Goal: Transaction & Acquisition: Purchase product/service

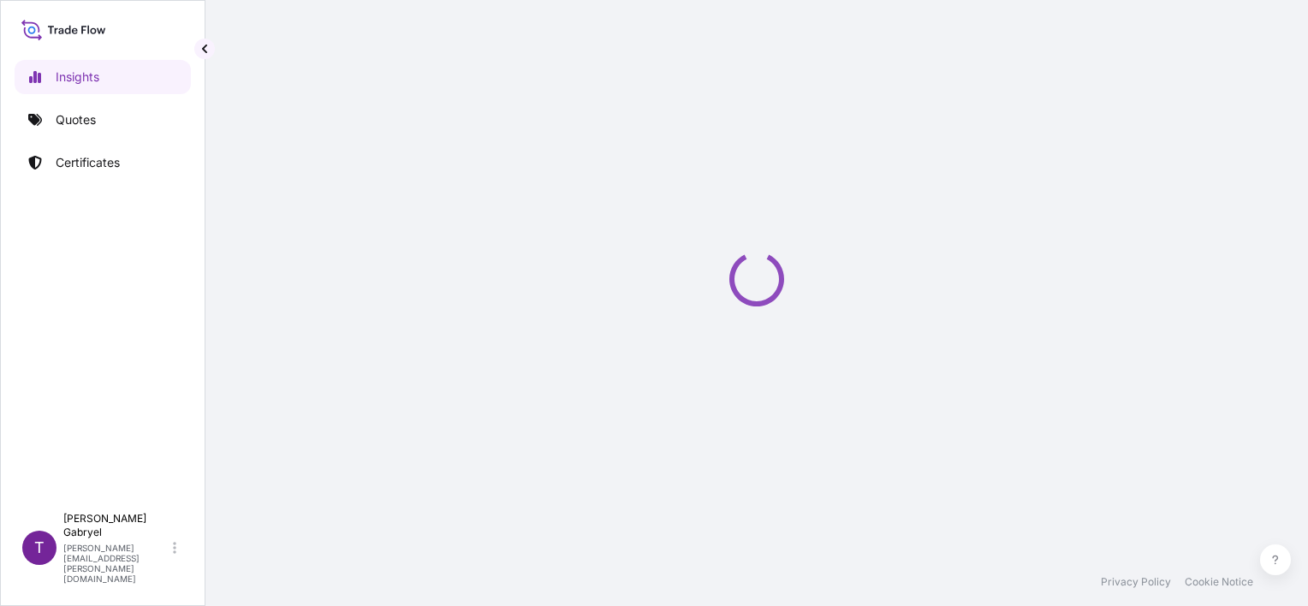
select select "2025"
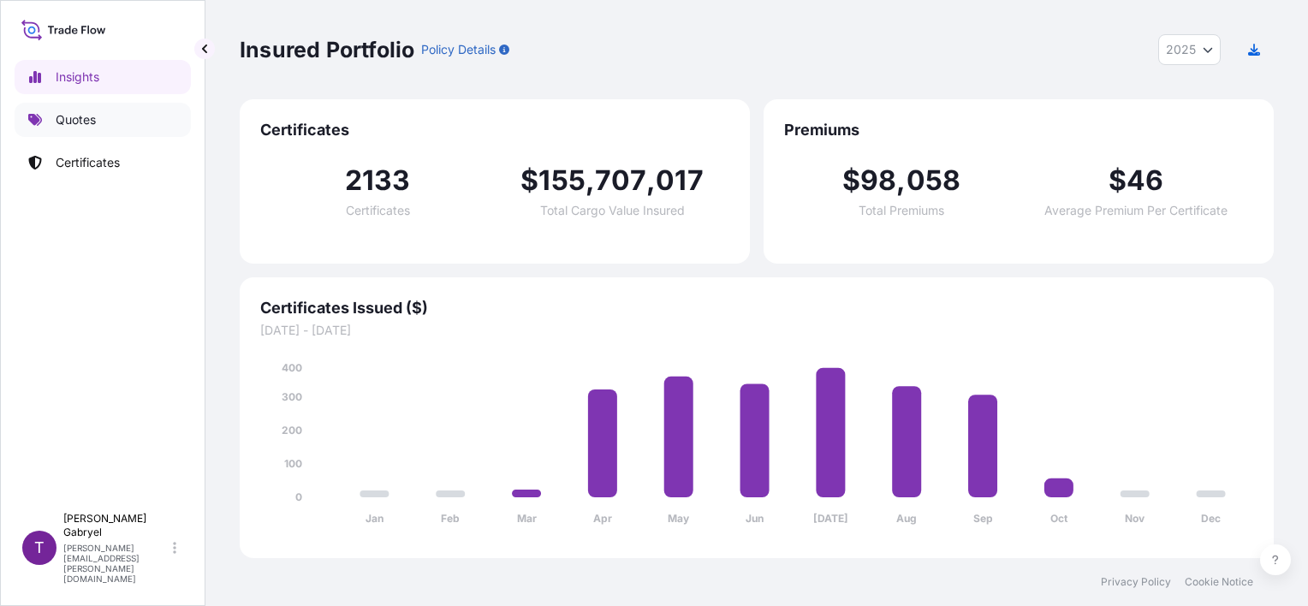
click at [102, 128] on link "Quotes" at bounding box center [103, 120] width 176 height 34
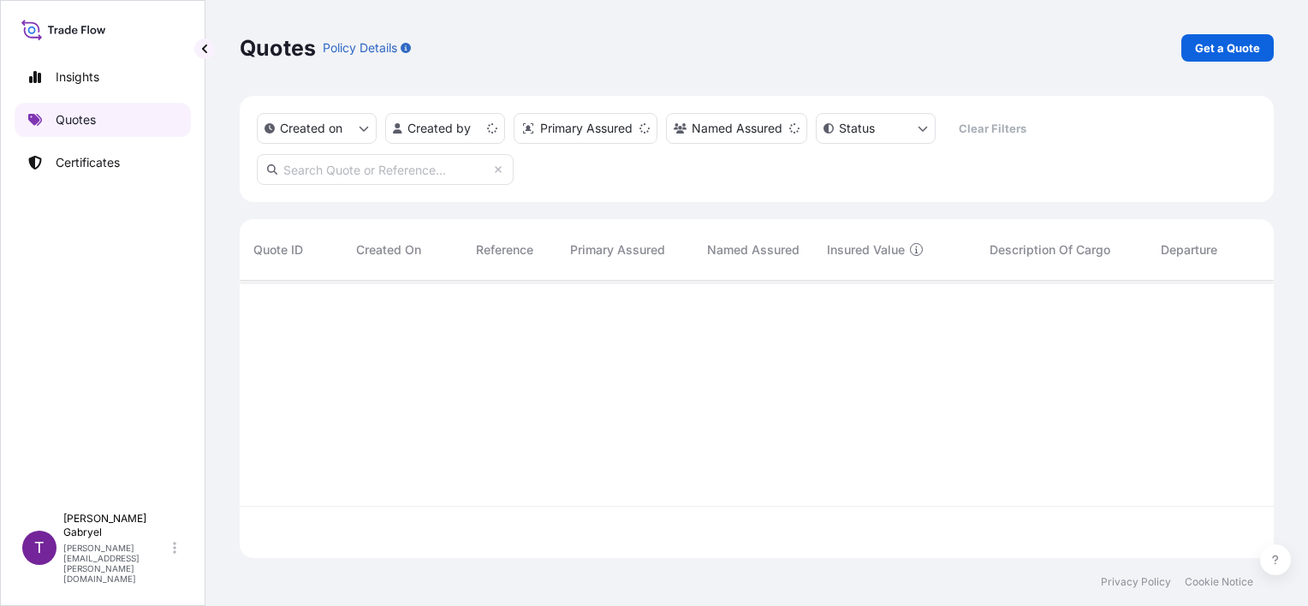
scroll to position [274, 1020]
click at [1224, 50] on p "Get a Quote" at bounding box center [1227, 47] width 65 height 17
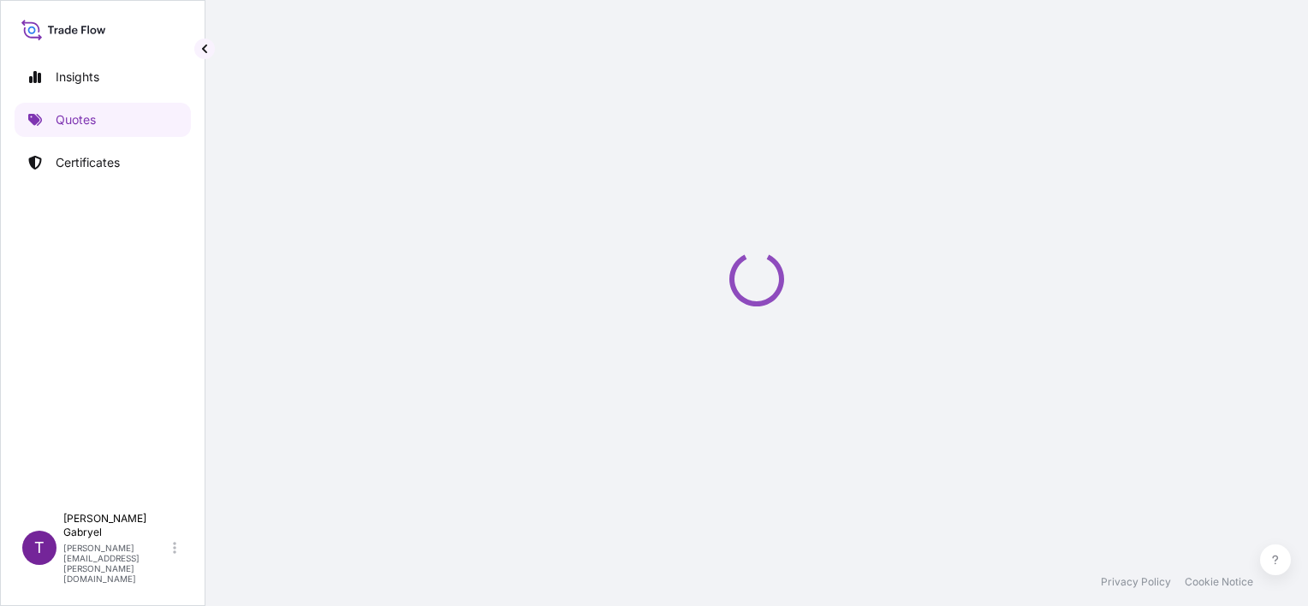
select select "Sea"
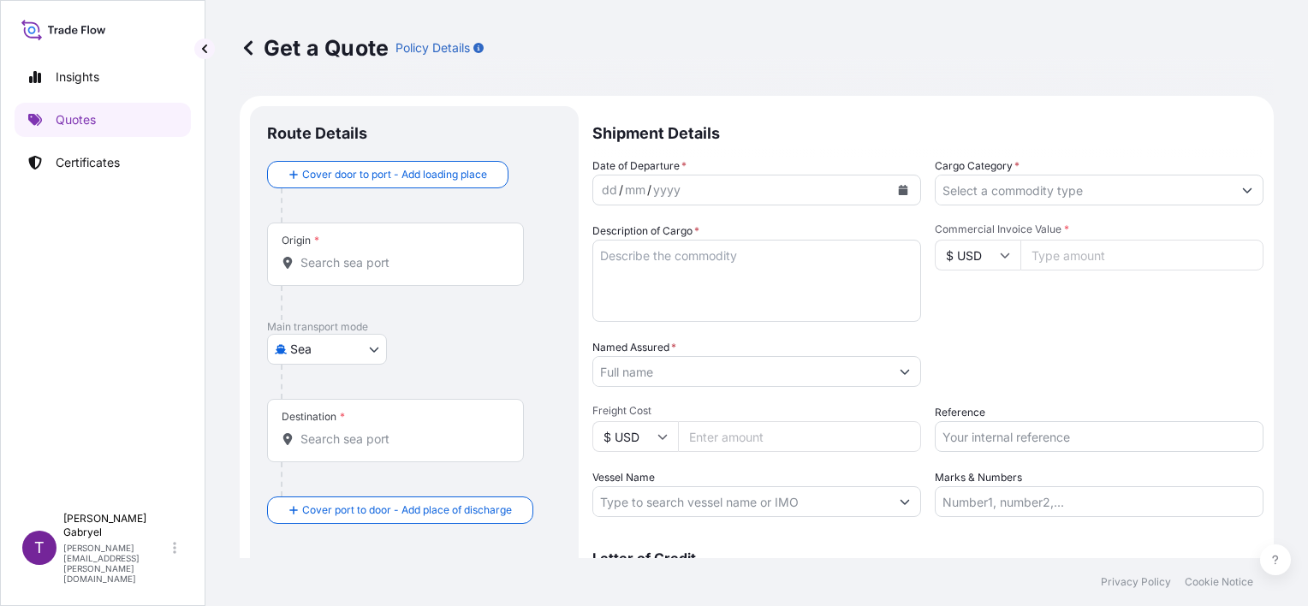
scroll to position [27, 0]
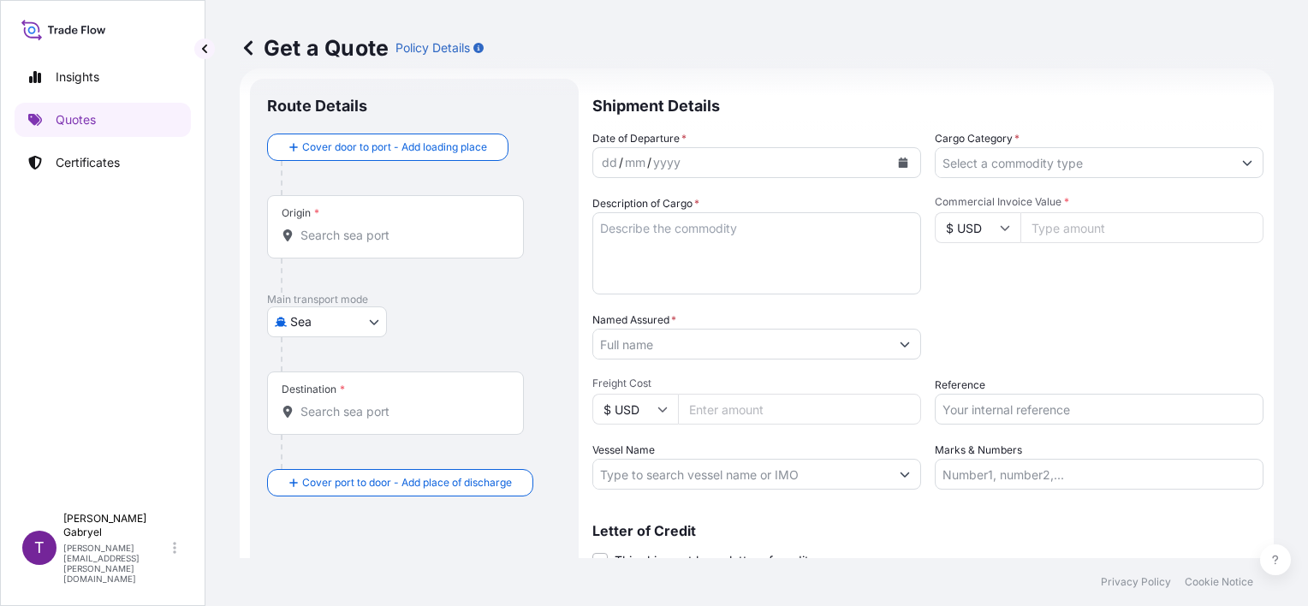
click at [4, 318] on div "Insights Quotes Certificates T [PERSON_NAME] [PERSON_NAME][EMAIL_ADDRESS][PERSO…" at bounding box center [102, 303] width 205 height 606
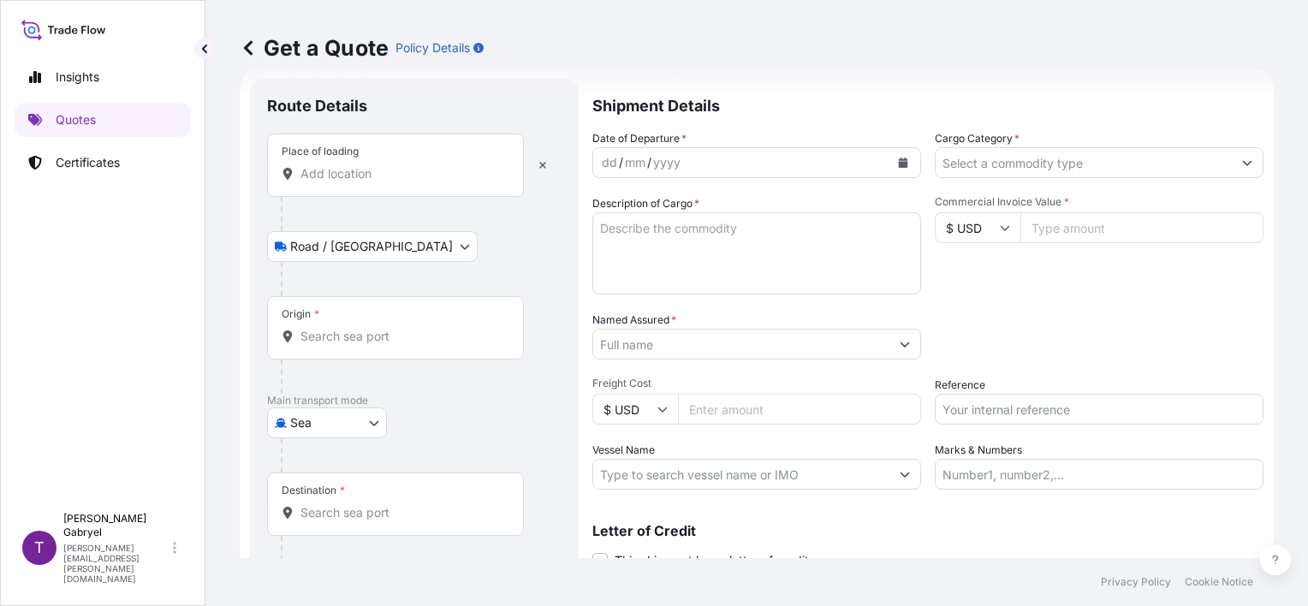
click at [363, 176] on input "Place of loading" at bounding box center [401, 173] width 202 height 17
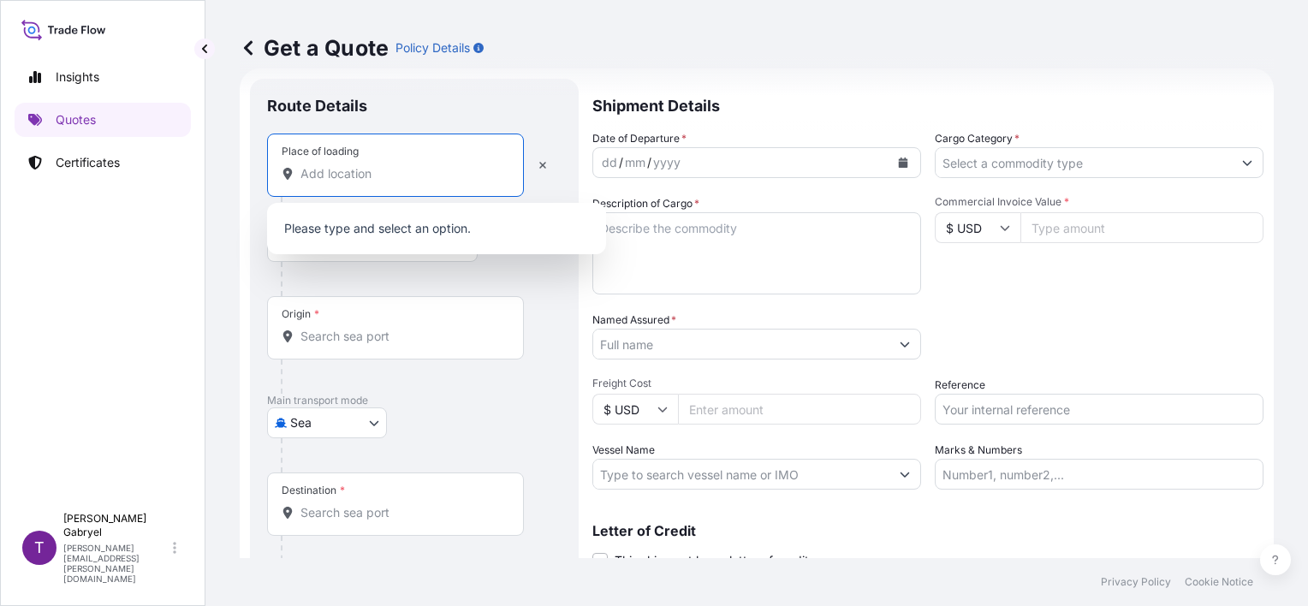
paste input "LUBISZYN,"
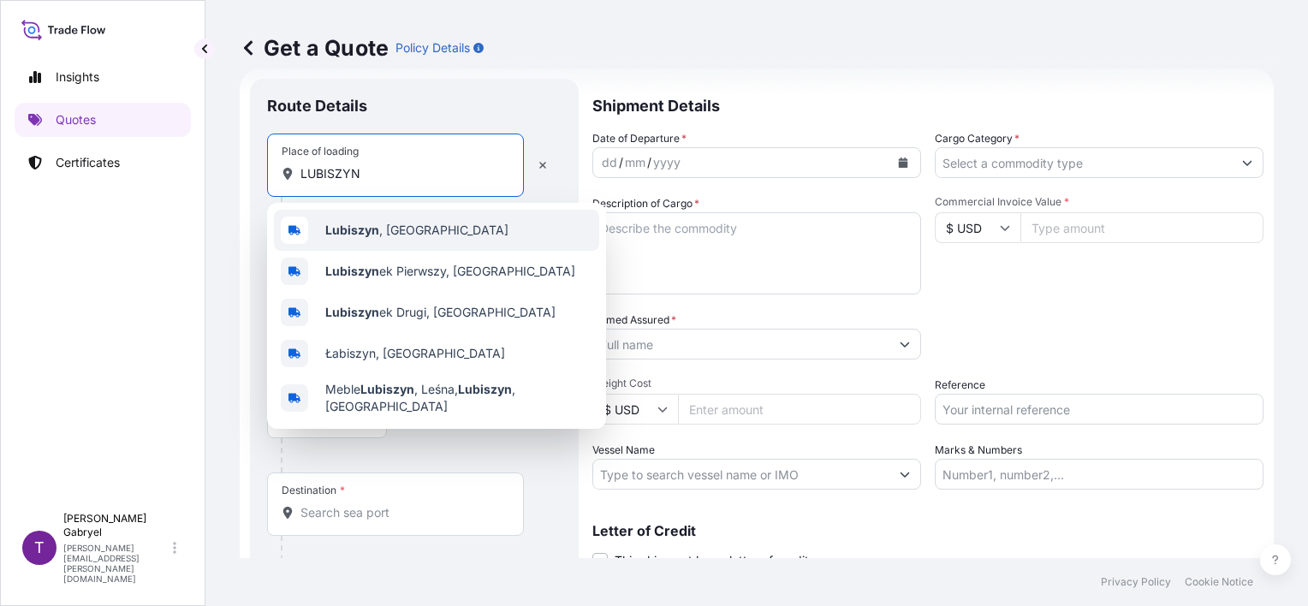
click at [403, 229] on span "Lubiszyn , [GEOGRAPHIC_DATA]" at bounding box center [416, 230] width 183 height 17
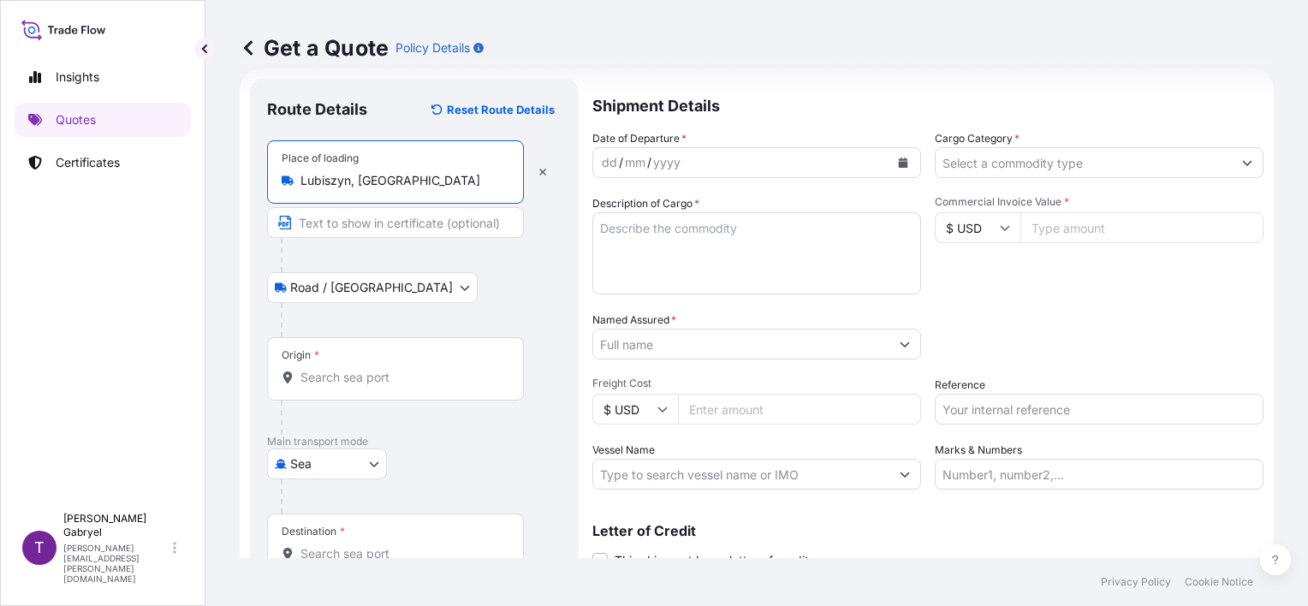
type input "Lubiszyn, [GEOGRAPHIC_DATA]"
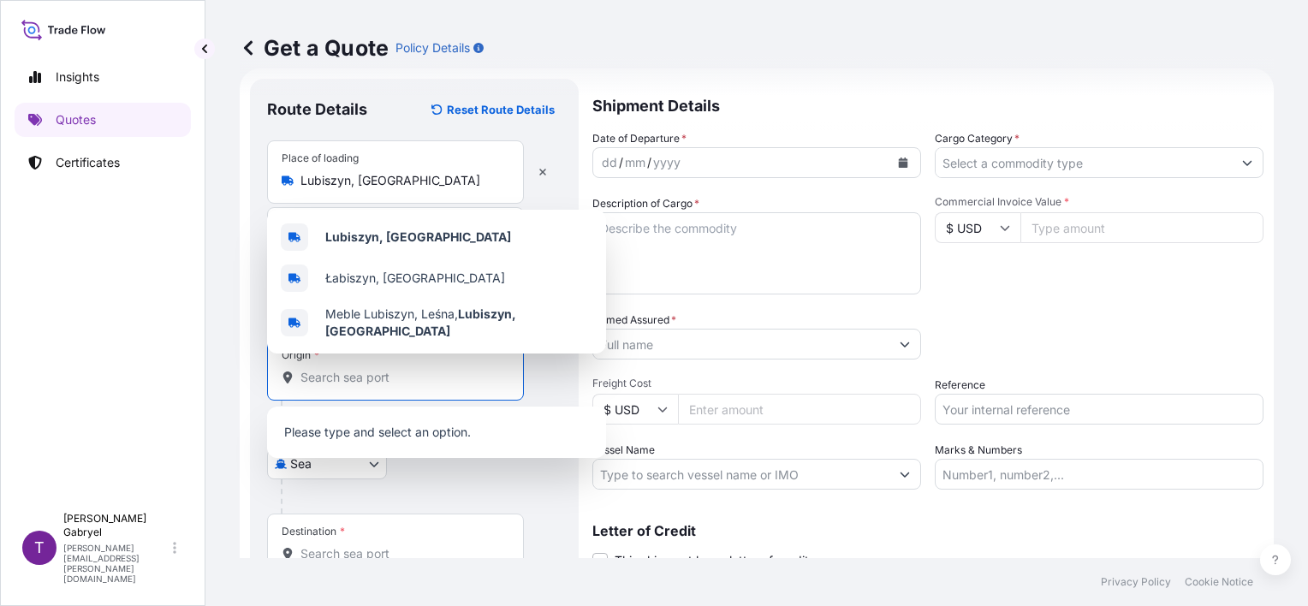
click at [325, 379] on input "Origin *" at bounding box center [401, 377] width 202 height 17
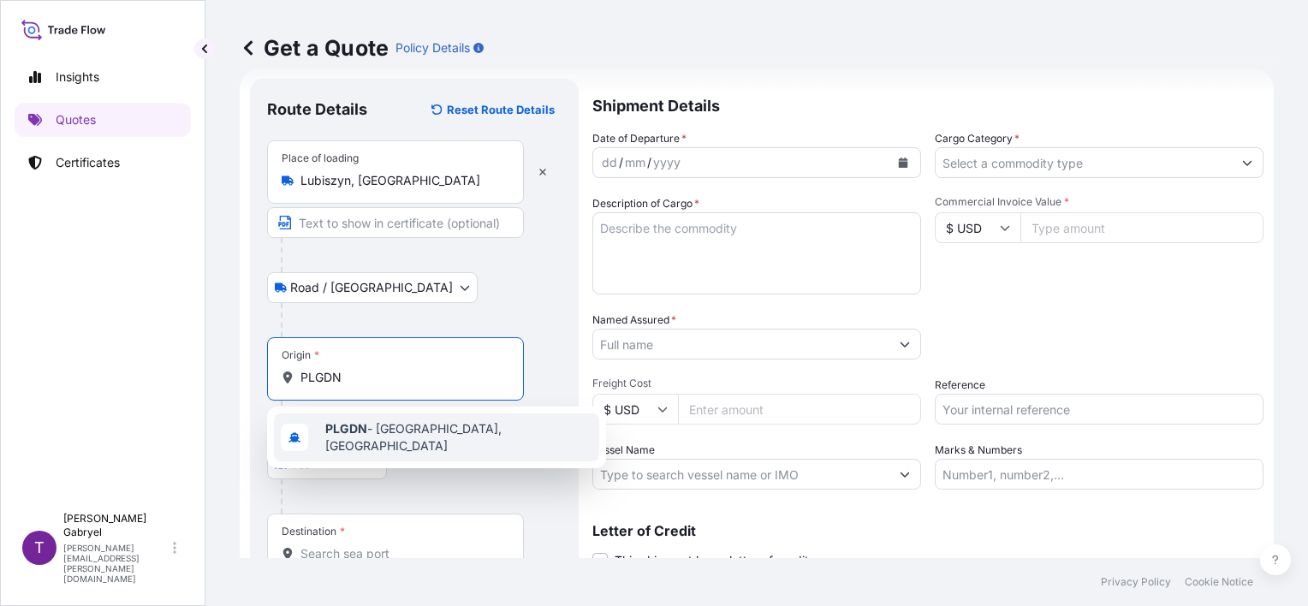
click at [379, 433] on span "PLGDN - [GEOGRAPHIC_DATA], [GEOGRAPHIC_DATA]" at bounding box center [458, 437] width 267 height 34
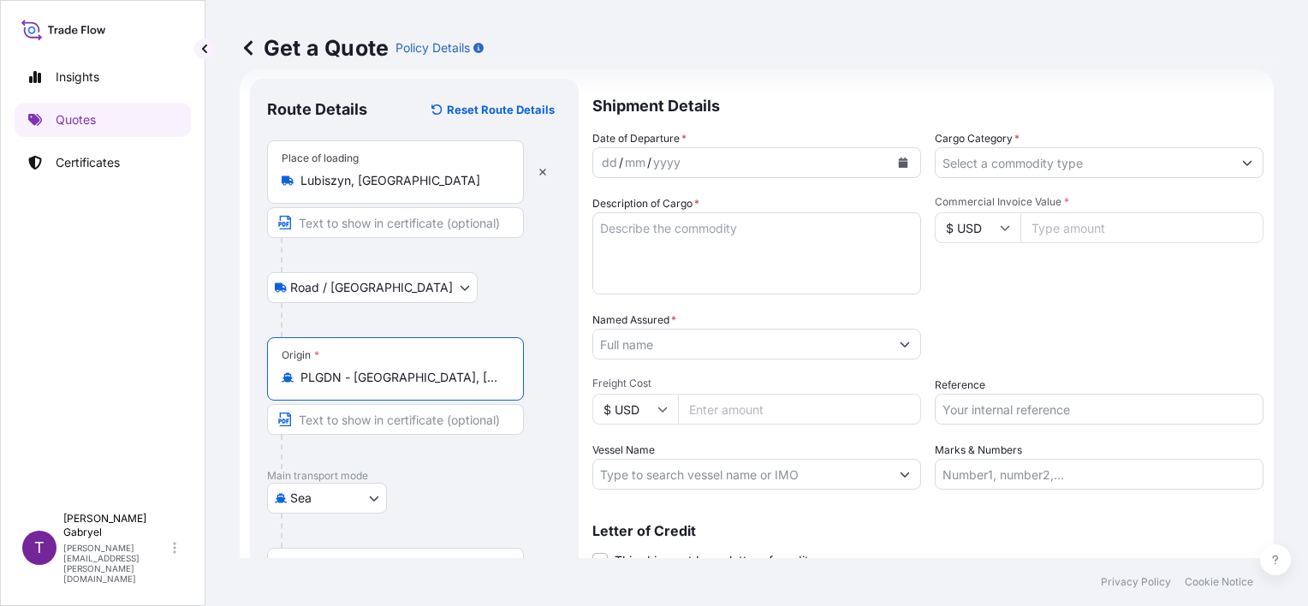
type input "PLGDN - [GEOGRAPHIC_DATA], [GEOGRAPHIC_DATA]"
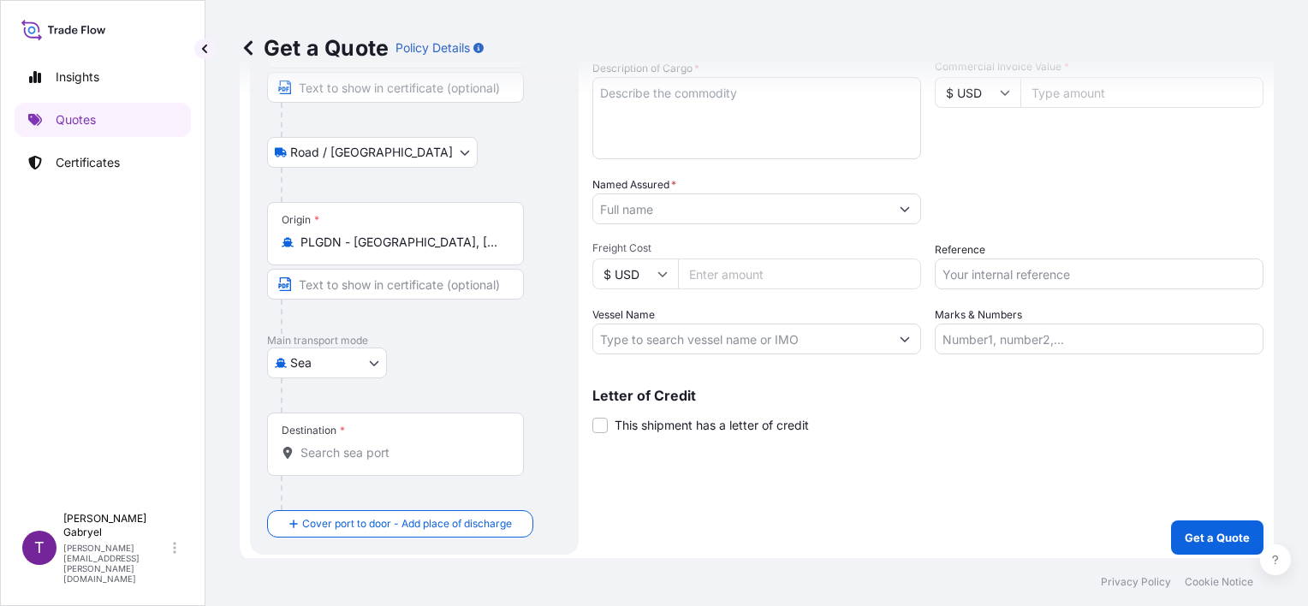
scroll to position [168, 0]
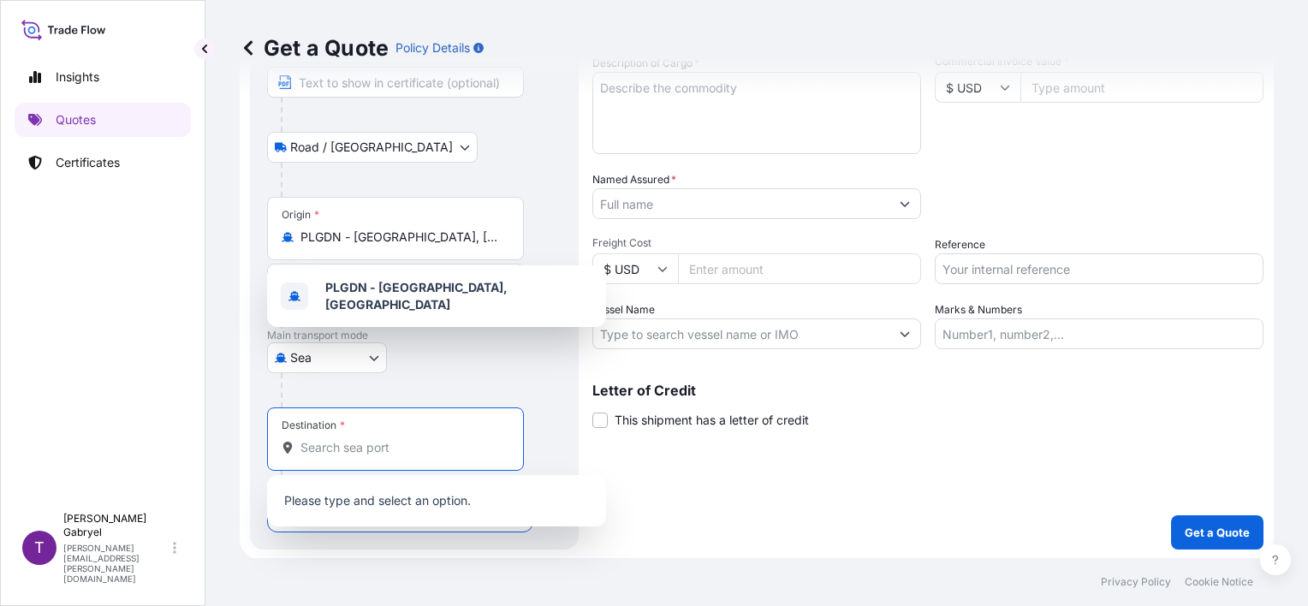
click at [304, 450] on input "Destination *" at bounding box center [401, 447] width 202 height 17
paste input "[GEOGRAPHIC_DATA]"
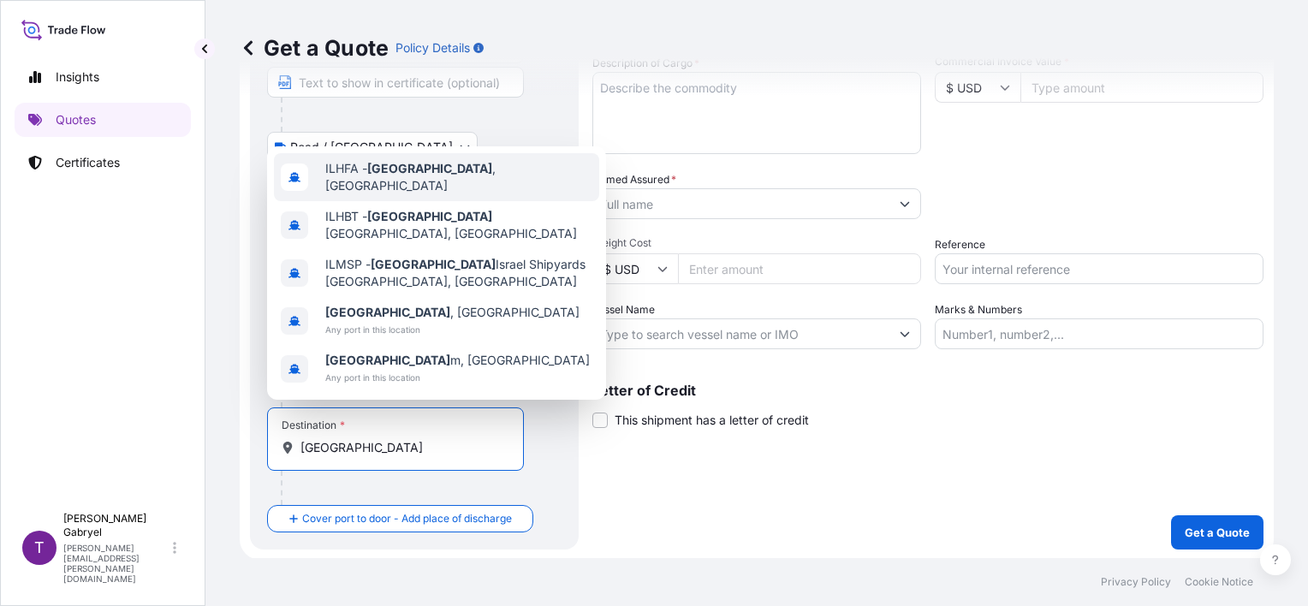
click at [431, 194] on span "ILHFA - [GEOGRAPHIC_DATA] , [GEOGRAPHIC_DATA]" at bounding box center [458, 177] width 267 height 34
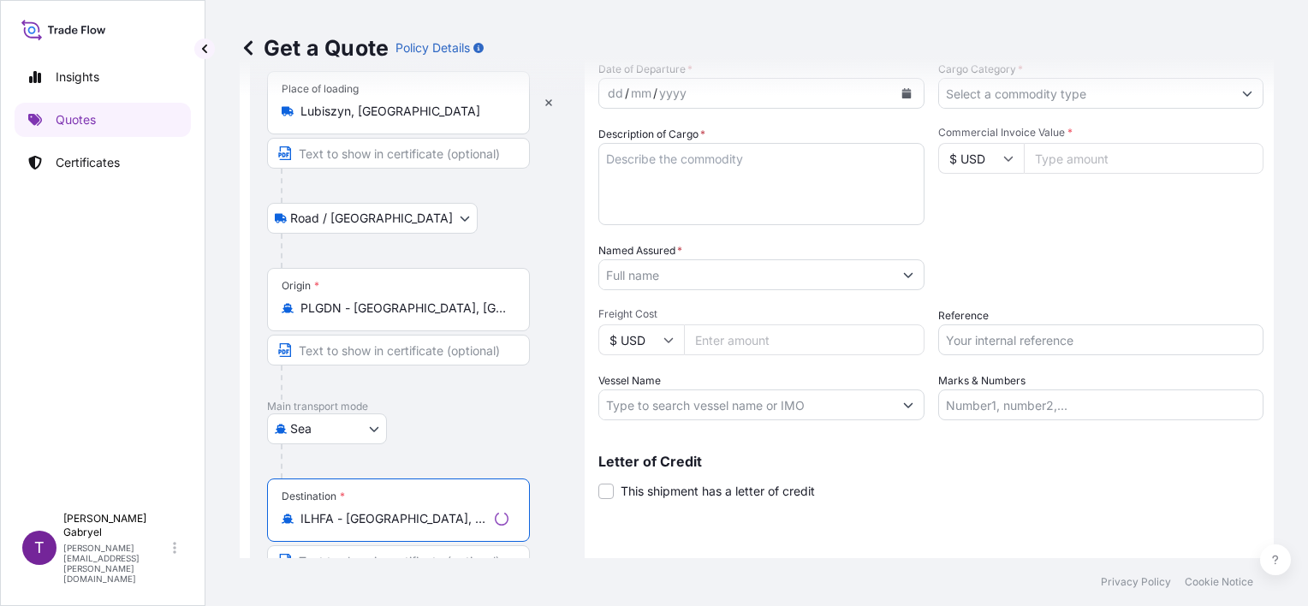
scroll to position [0, 0]
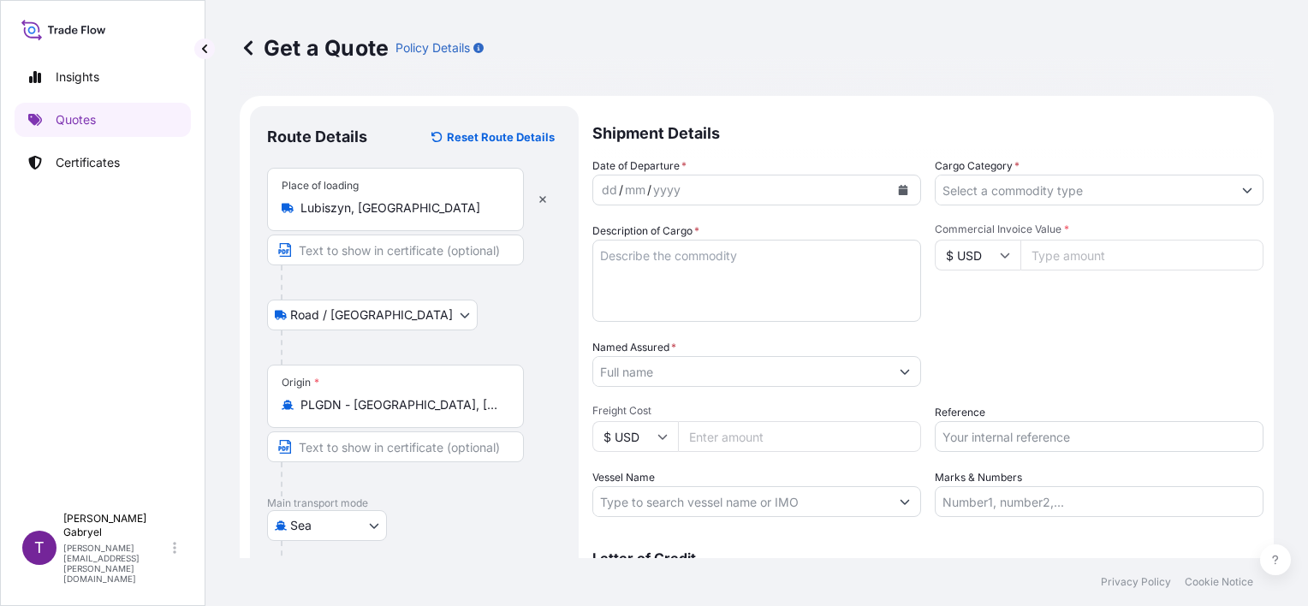
type input "ILHFA - [GEOGRAPHIC_DATA], [GEOGRAPHIC_DATA]"
click at [899, 188] on icon "Calendar" at bounding box center [903, 190] width 9 height 10
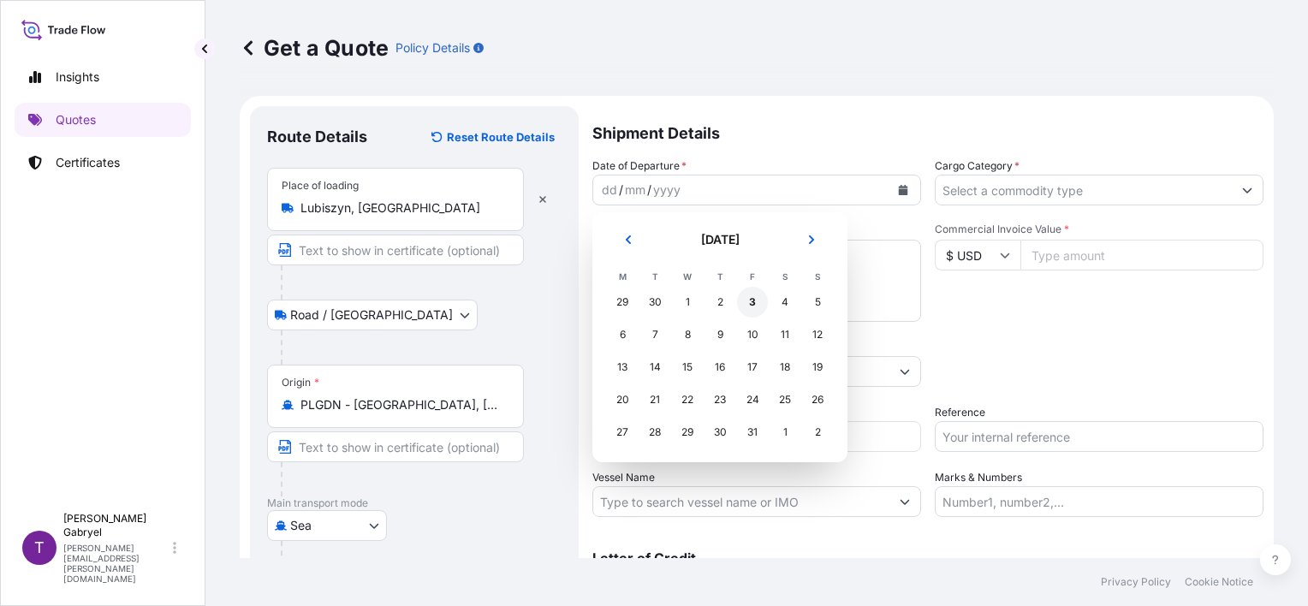
click at [749, 306] on div "3" at bounding box center [752, 302] width 31 height 31
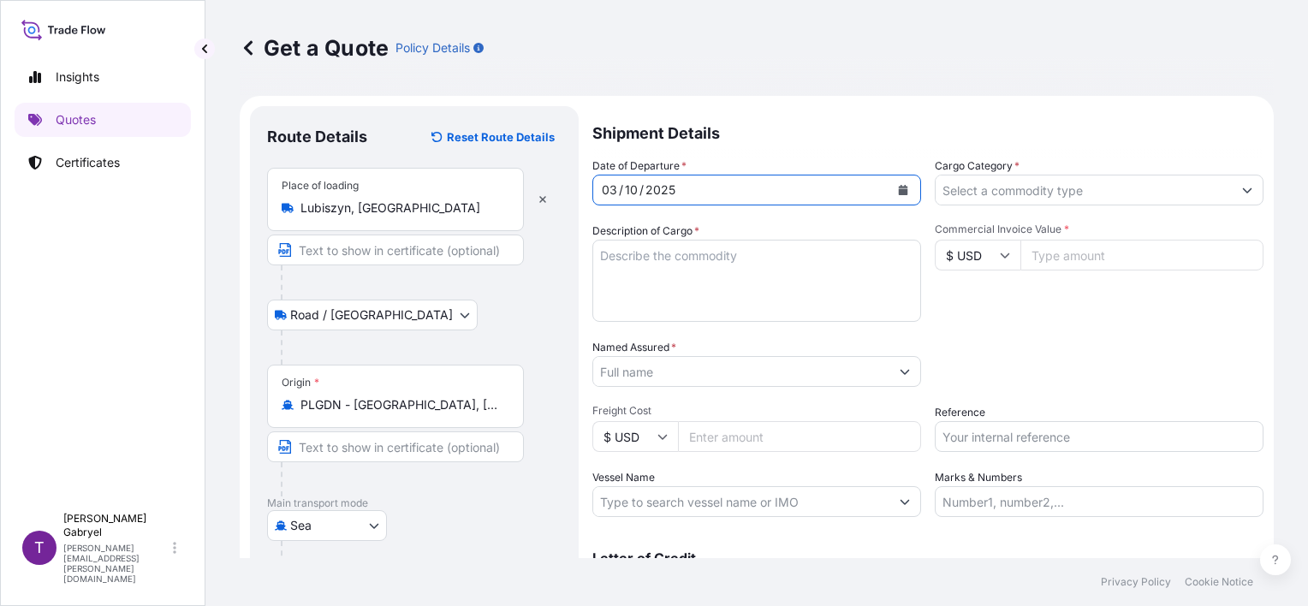
click at [1017, 197] on input "Cargo Category *" at bounding box center [1083, 190] width 296 height 31
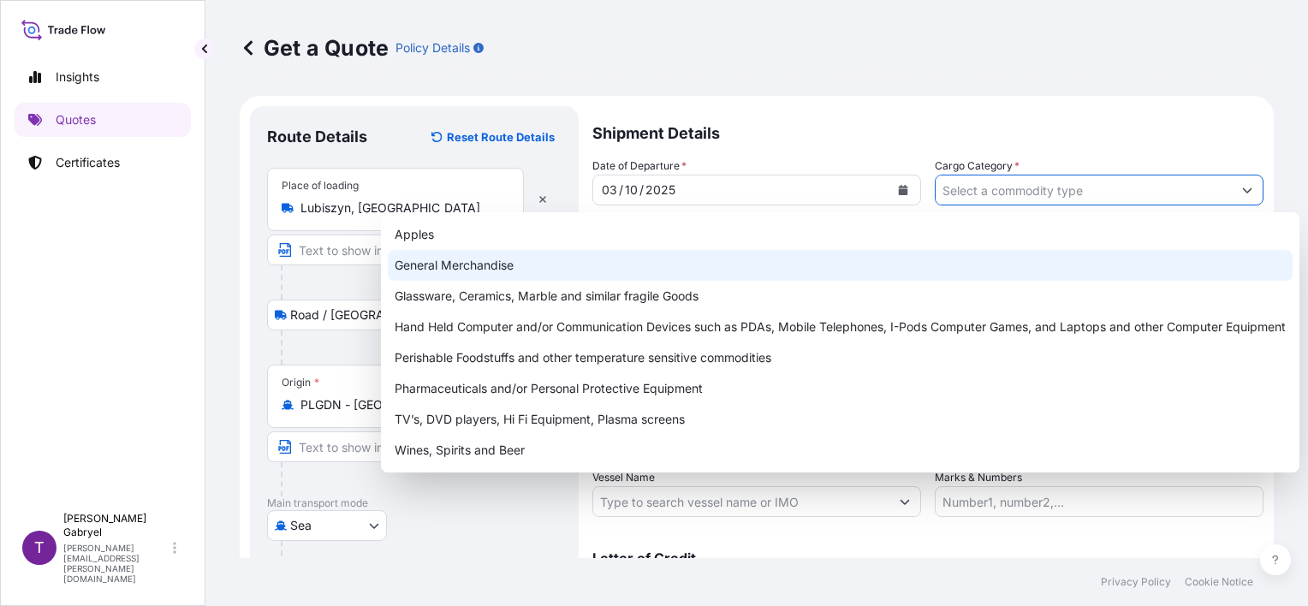
click at [927, 259] on div "General Merchandise" at bounding box center [840, 265] width 905 height 31
type input "General Merchandise"
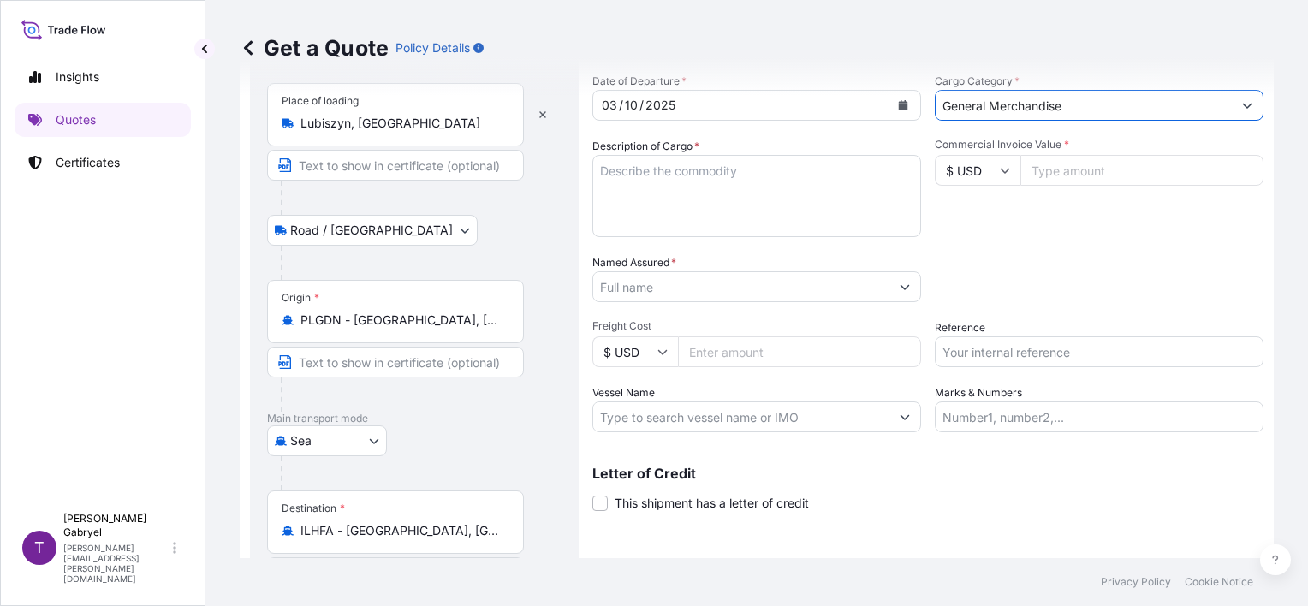
scroll to position [202, 0]
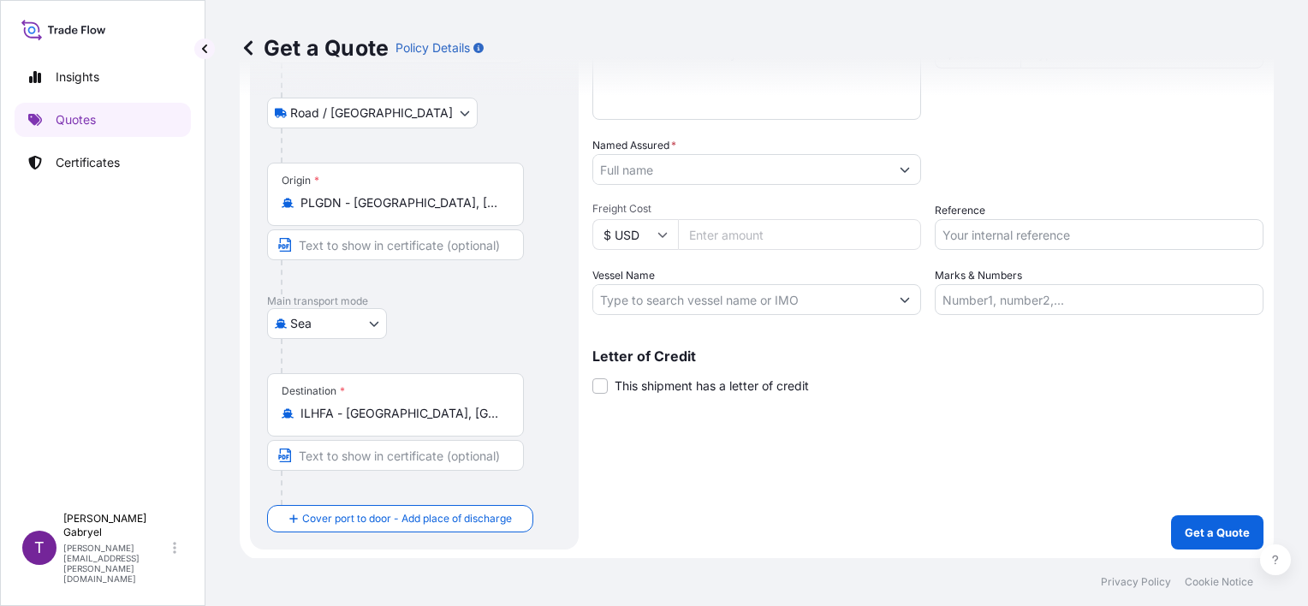
click at [663, 291] on input "Vessel Name" at bounding box center [741, 299] width 296 height 31
paste input "API BHUM"
click at [753, 303] on input "API BHUM/" at bounding box center [741, 299] width 296 height 31
paste input "541S"
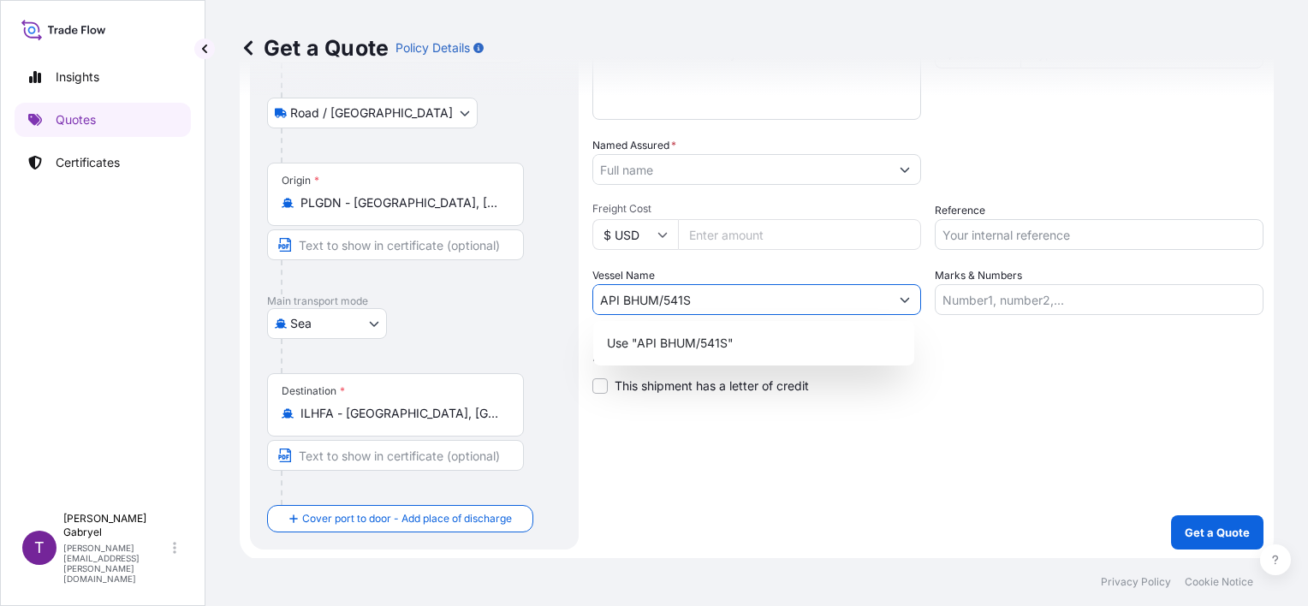
type input "API BHUM/541S"
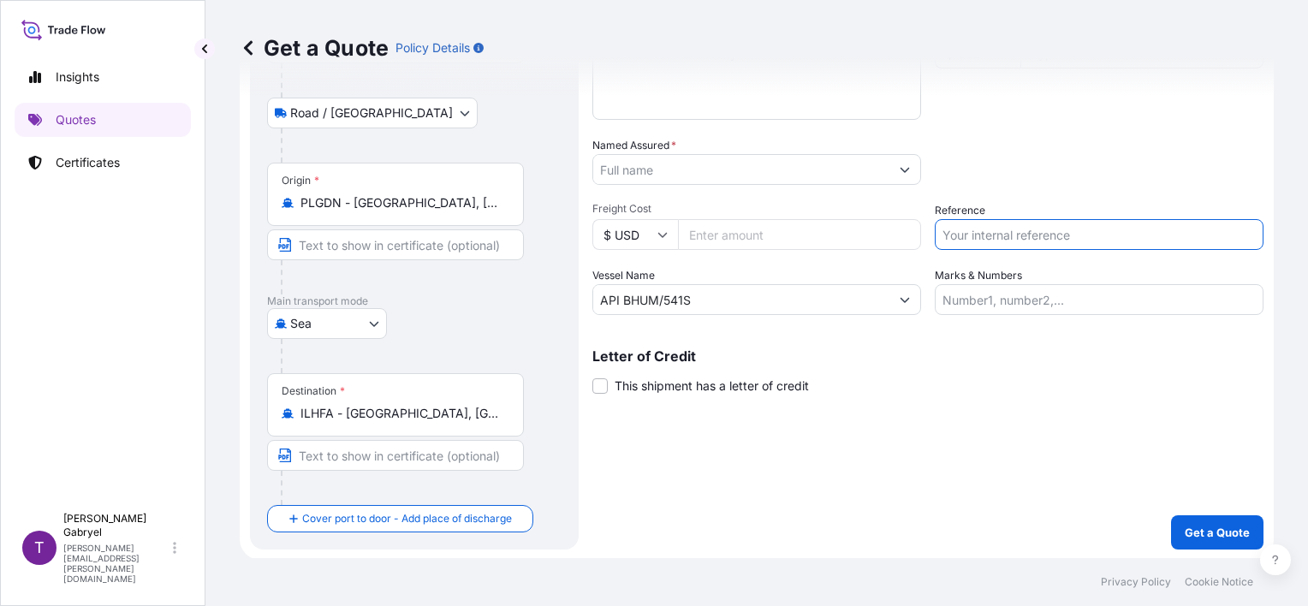
click at [973, 235] on input "Reference" at bounding box center [1099, 234] width 329 height 31
paste input "S02054598"
type input "S02054598"
click at [996, 148] on div "Packing Category Type to search a container mode Please select a primary mode o…" at bounding box center [1099, 161] width 329 height 48
click at [649, 161] on input "Named Assured *" at bounding box center [741, 169] width 296 height 31
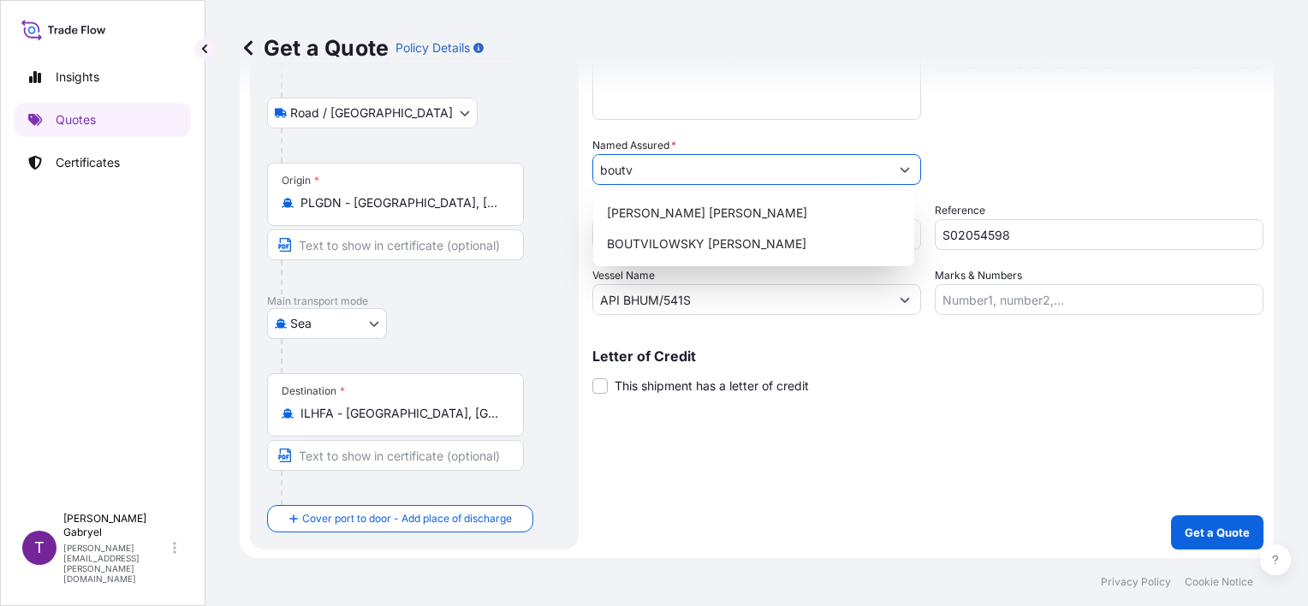
click at [691, 163] on input "boutv" at bounding box center [741, 169] width 296 height 31
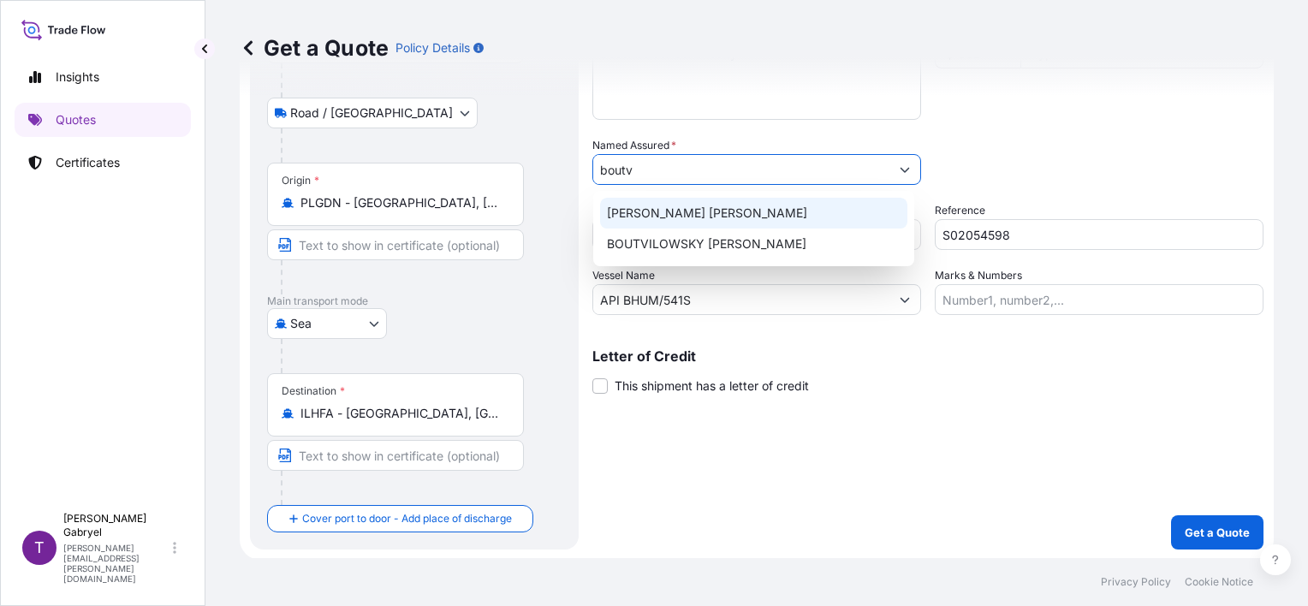
click at [716, 221] on span "[PERSON_NAME] [PERSON_NAME]" at bounding box center [707, 213] width 200 height 17
type input "[PERSON_NAME] [PERSON_NAME]"
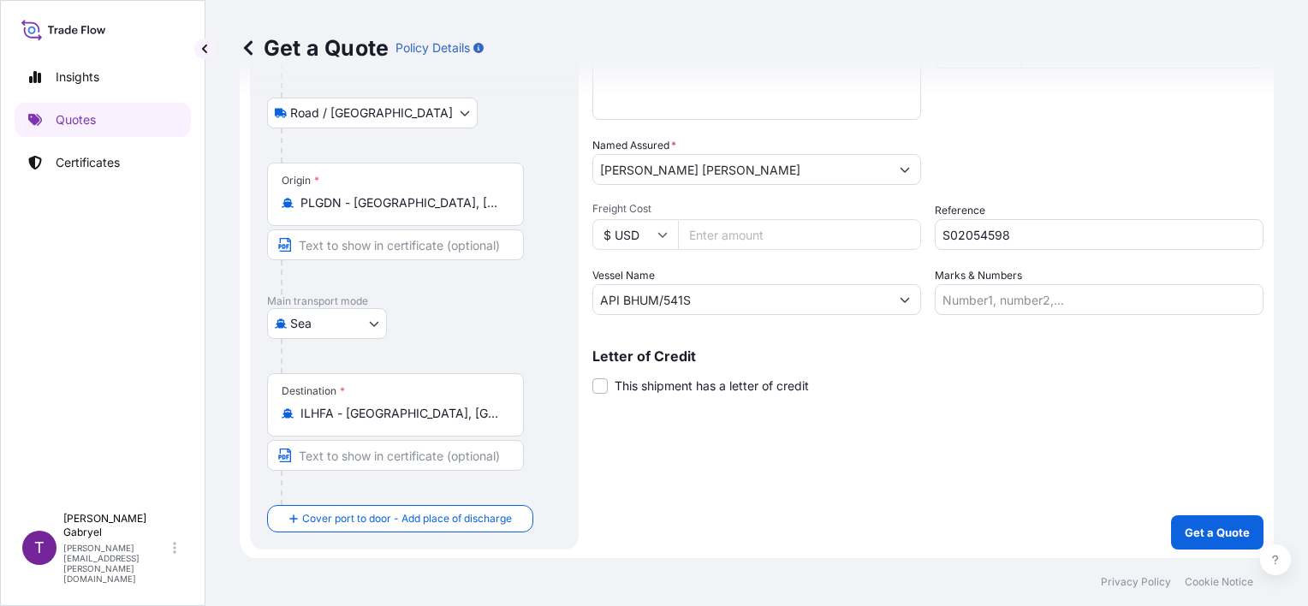
click at [947, 418] on div "Shipment Details Date of Departure * [DATE] Cargo Category * General Merchandis…" at bounding box center [927, 226] width 671 height 645
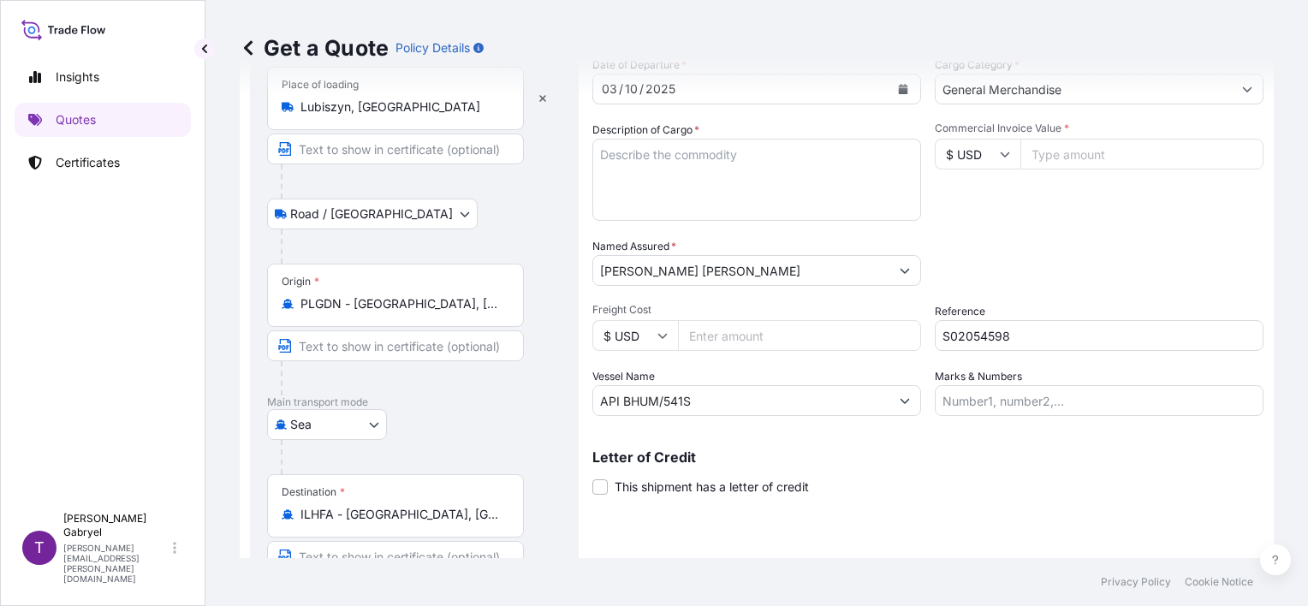
scroll to position [0, 0]
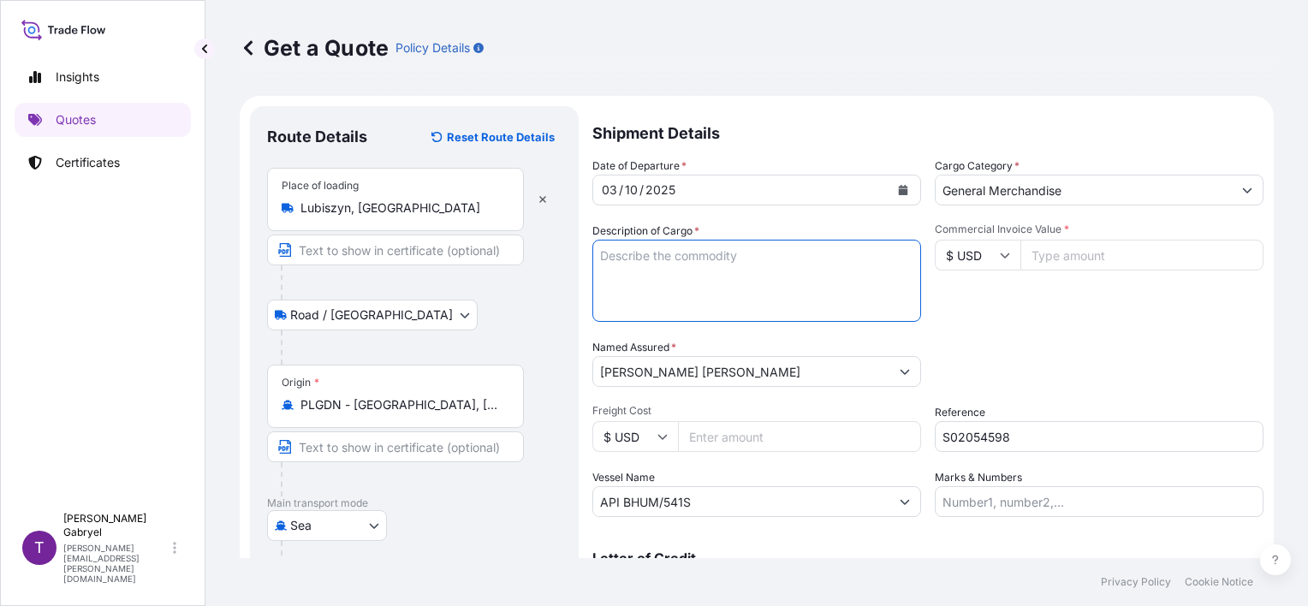
click at [668, 277] on textarea "Description of Cargo *" at bounding box center [756, 281] width 329 height 82
paste textarea "TEAS HS CODE: 09021000, 12119086,12129995, 21069092, 21012098"
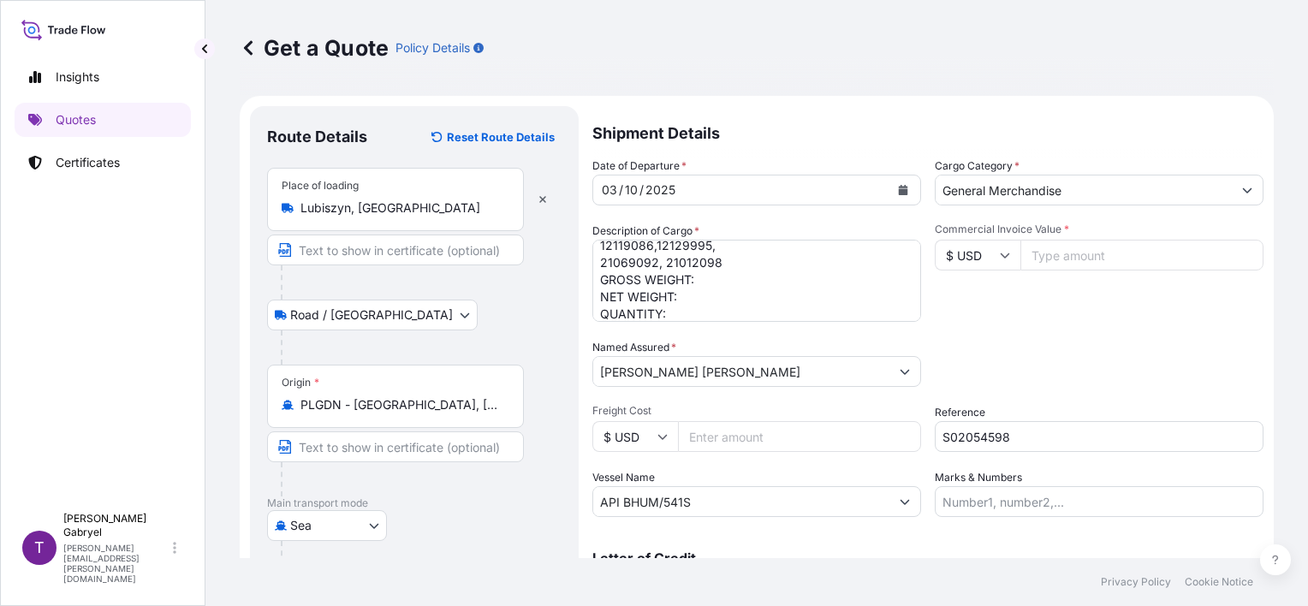
click at [710, 284] on textarea "TEAS HS CODE: 09021000, 12119086,12129995, 21069092, 21012098 GROSS WEIGHT: NET…" at bounding box center [756, 281] width 329 height 82
paste textarea "2827,490"
drag, startPoint x: 706, startPoint y: 304, endPoint x: 558, endPoint y: 296, distance: 148.3
click at [561, 296] on form "Route Details Reset Route Details Place of loading [GEOGRAPHIC_DATA], [GEOGRAPH…" at bounding box center [757, 429] width 1034 height 666
click at [626, 291] on textarea "TEAS HS CODE: 09021000, 12119086,12129995, 21069092, 21012098 GROSS WEIGHT: 282…" at bounding box center [756, 281] width 329 height 82
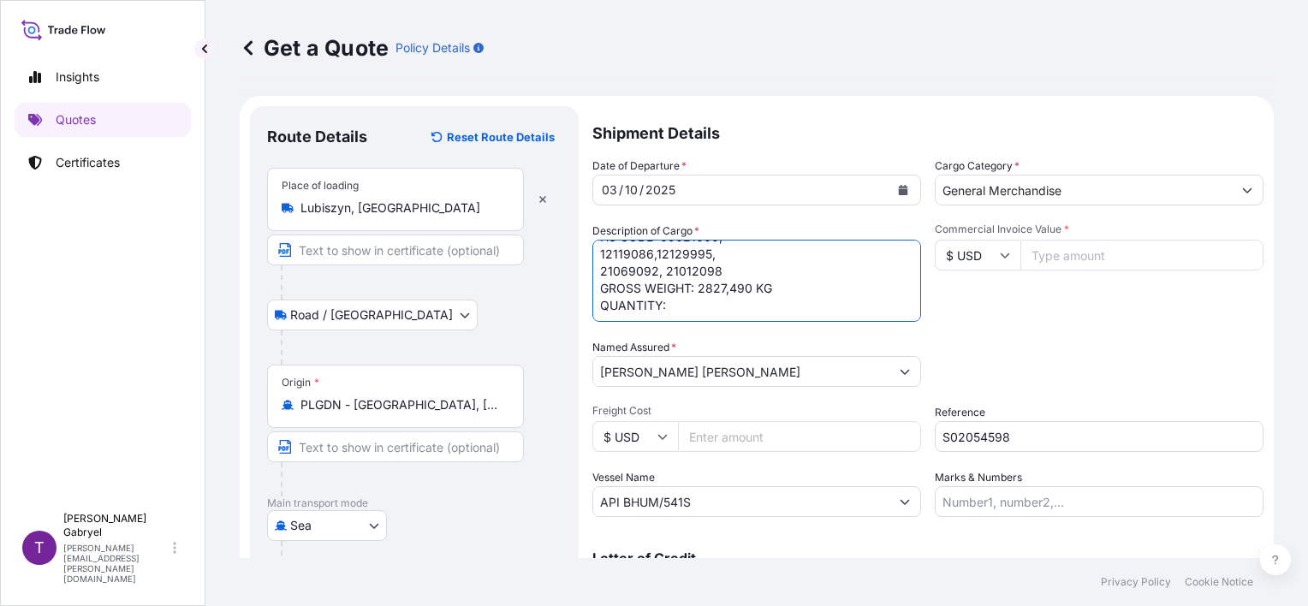
scroll to position [35, 0]
click at [769, 297] on textarea "TEAS HS CODE: 09021000, 12119086,12129995, 21069092, 21012098 GROSS WEIGHT: 282…" at bounding box center [756, 281] width 329 height 82
paste textarea "653"
click at [811, 315] on textarea "TEAS HS CODE: 09021000, 12119086,12129995, 21069092, 21012098 GROSS WEIGHT: 282…" at bounding box center [756, 281] width 329 height 82
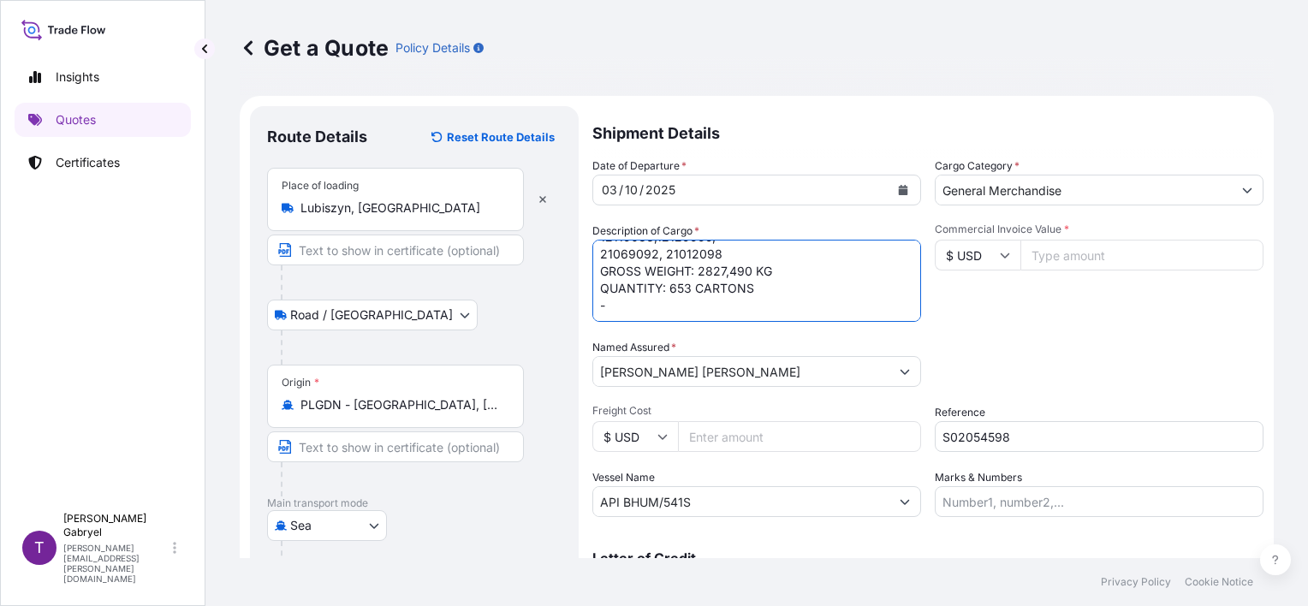
paste textarea "TLLU3536518"
type textarea "TEAS HS CODE: 09021000, 12119086,12129995, 21069092, 21012098 GROSS WEIGHT: 282…"
click at [980, 257] on input "$ USD" at bounding box center [978, 255] width 86 height 31
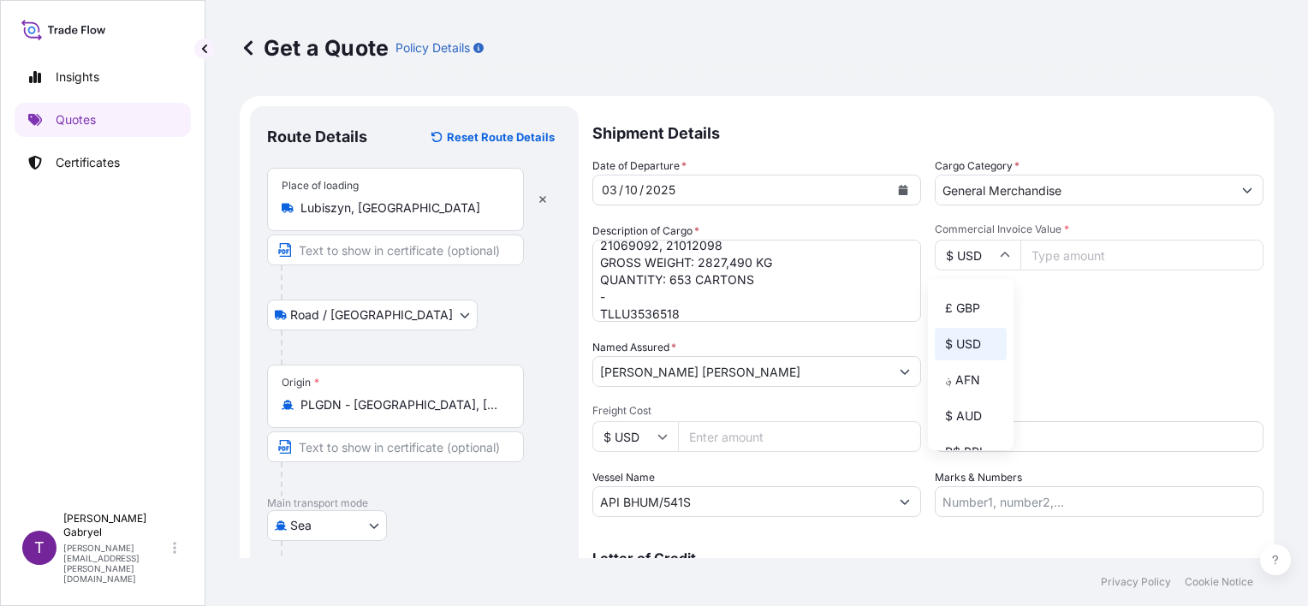
scroll to position [0, 0]
click at [965, 237] on div "Commercial Invoice Value * $ USD" at bounding box center [1099, 272] width 329 height 99
click at [969, 262] on input "$ USD" at bounding box center [978, 255] width 86 height 31
click at [969, 243] on input "$ USD" at bounding box center [978, 255] width 86 height 31
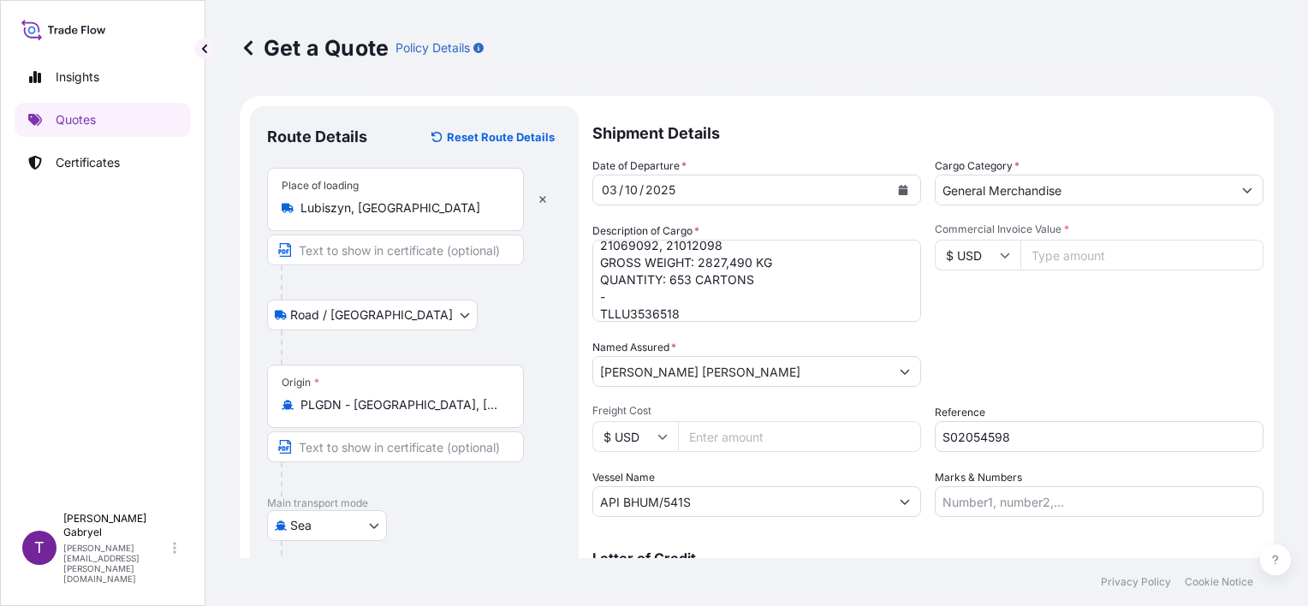
click at [970, 249] on input "$ USD" at bounding box center [978, 255] width 86 height 31
click at [975, 394] on div "zł PLN" at bounding box center [971, 377] width 72 height 33
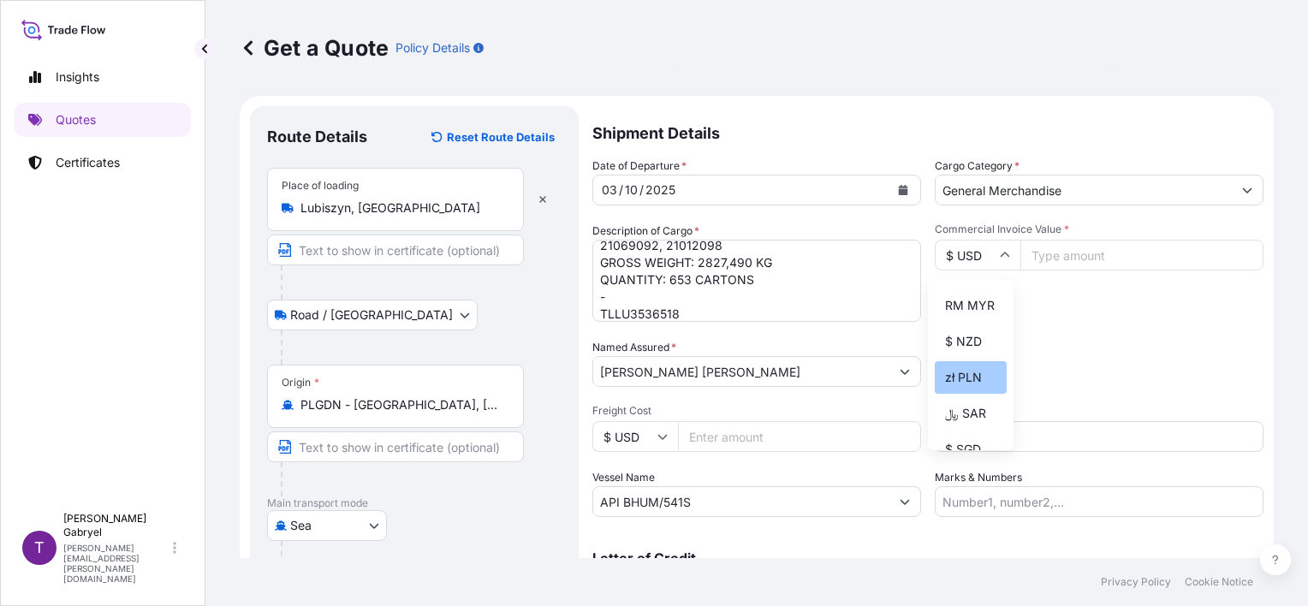
type input "zł PLN"
click at [1089, 253] on input "Commercial Invoice Value *" at bounding box center [1141, 255] width 243 height 31
type input "69298.8"
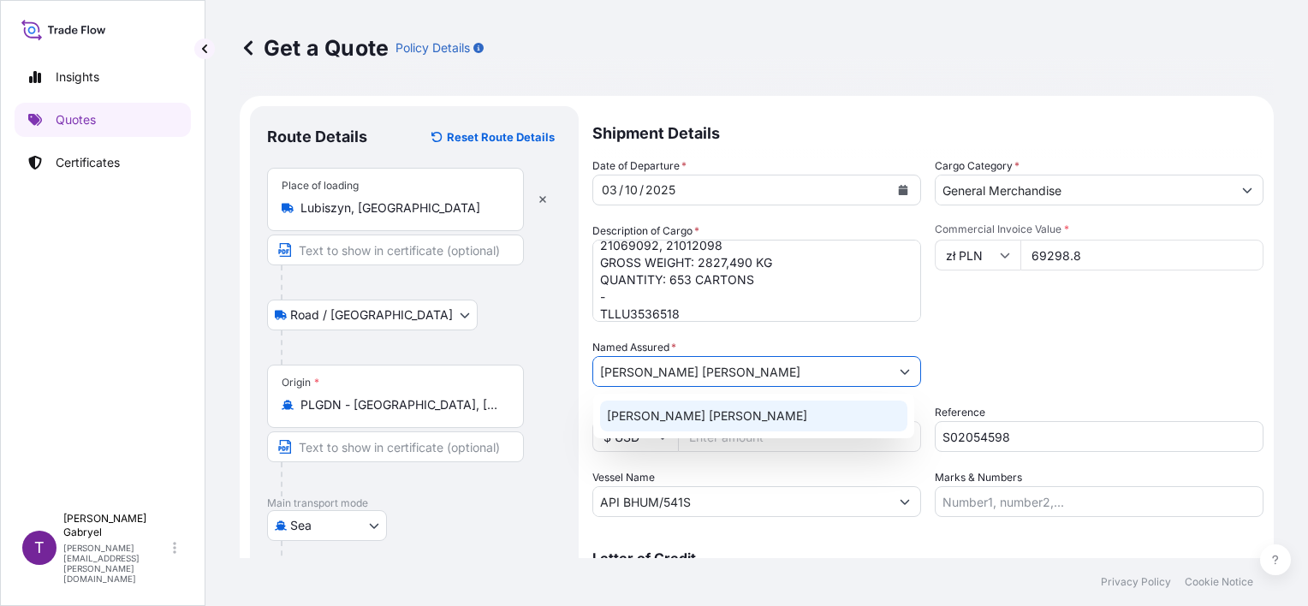
click at [817, 407] on div "[PERSON_NAME] [PERSON_NAME]" at bounding box center [753, 416] width 307 height 31
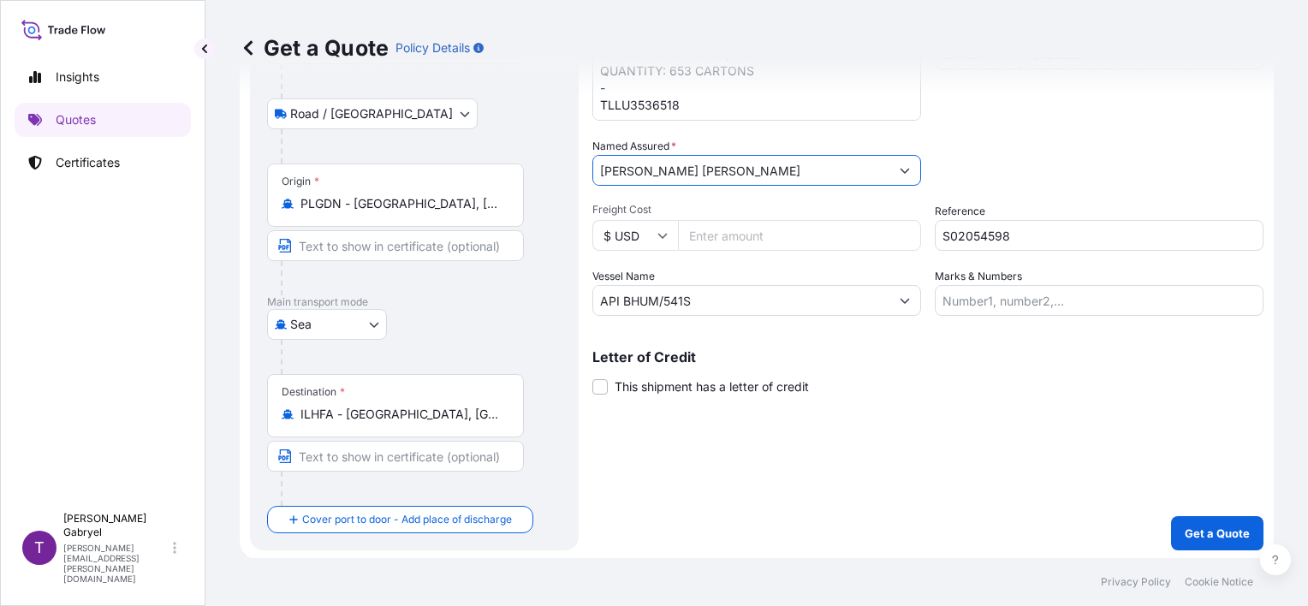
scroll to position [202, 0]
click at [1217, 537] on p "Get a Quote" at bounding box center [1217, 532] width 65 height 17
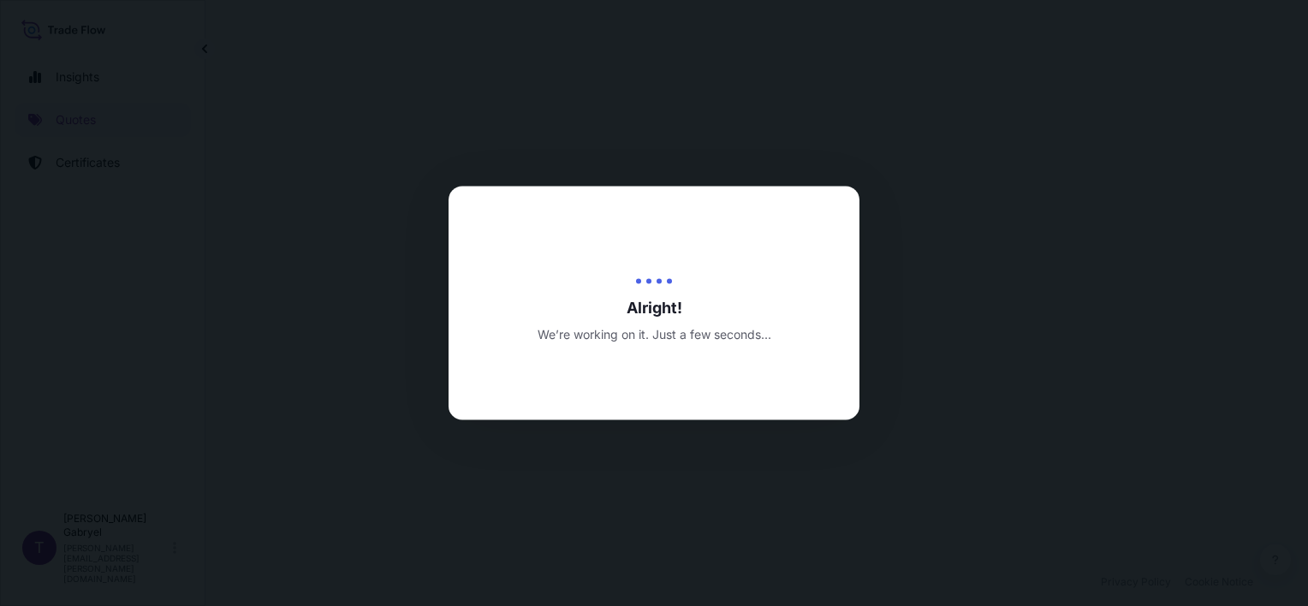
select select "Road / [GEOGRAPHIC_DATA]"
select select "Sea"
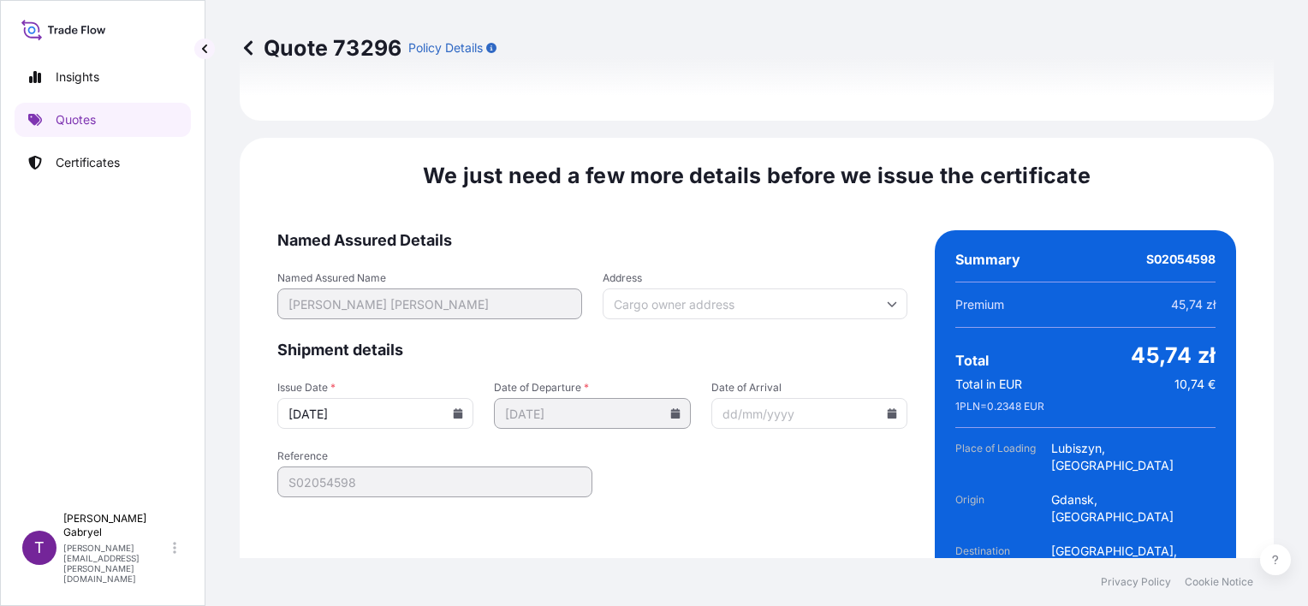
scroll to position [2271, 0]
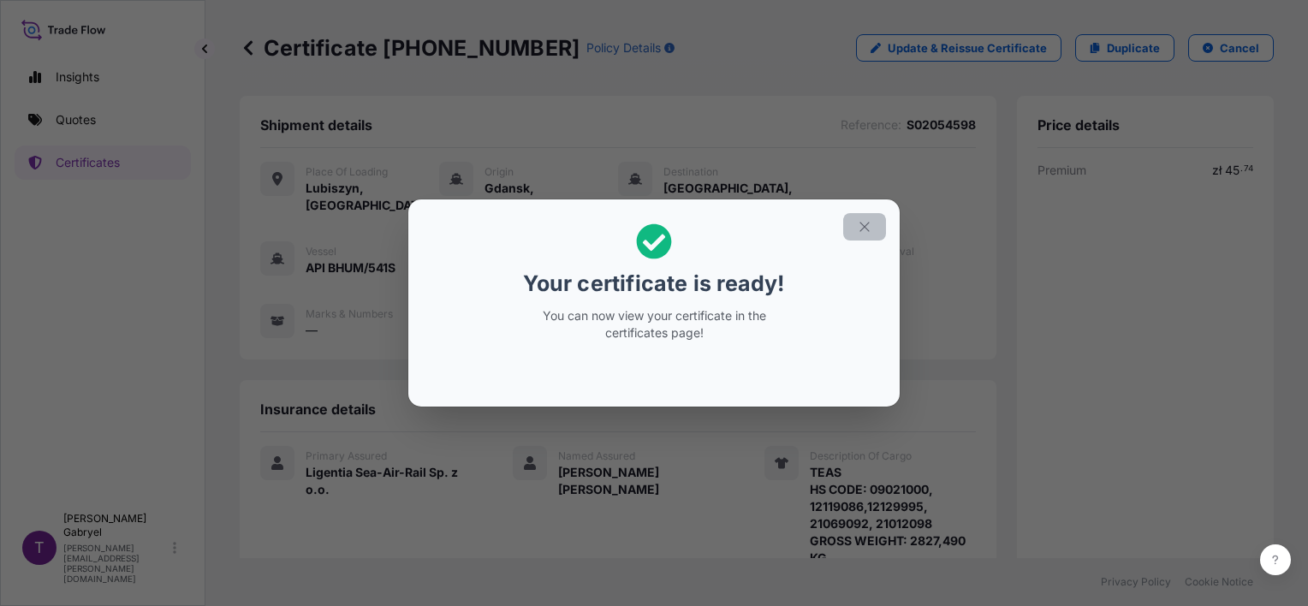
click at [856, 229] on button "button" at bounding box center [864, 226] width 43 height 27
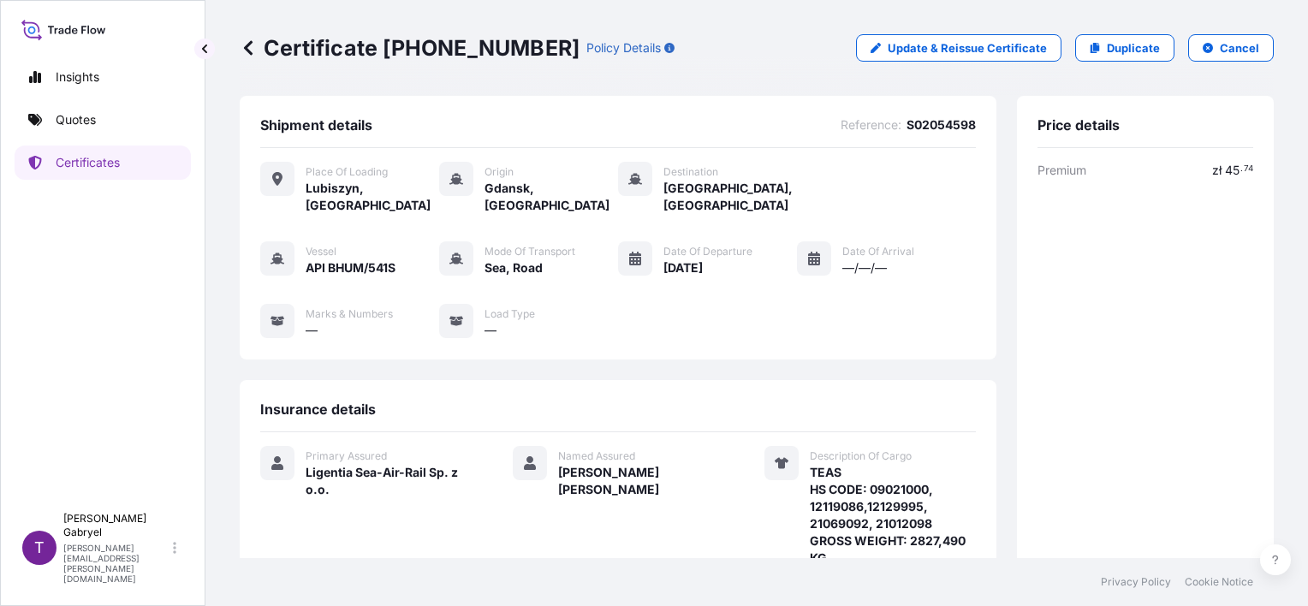
scroll to position [377, 0]
